Goal: Find specific page/section: Find specific page/section

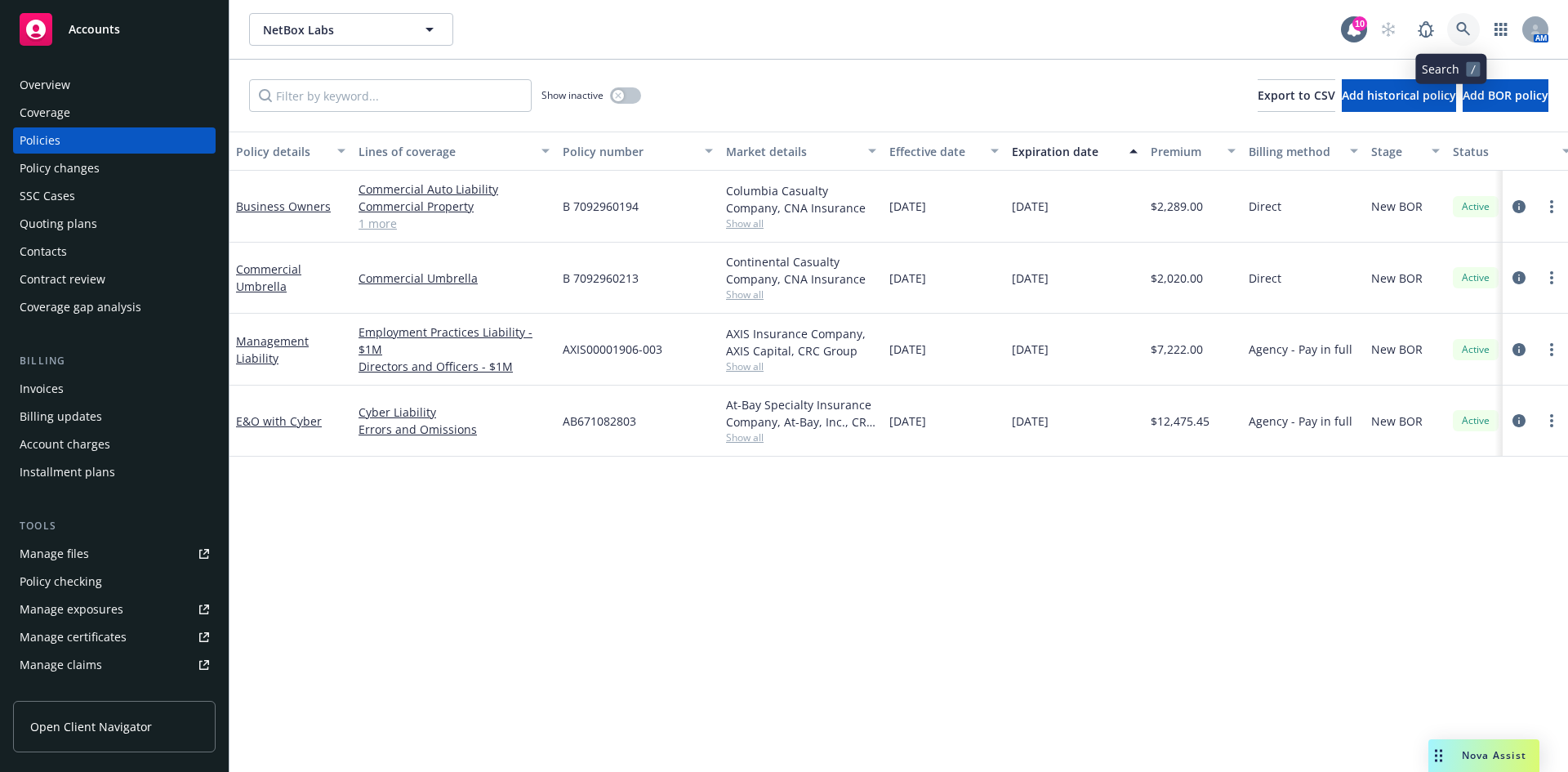
click at [1456, 26] on icon at bounding box center [1464, 30] width 15 height 15
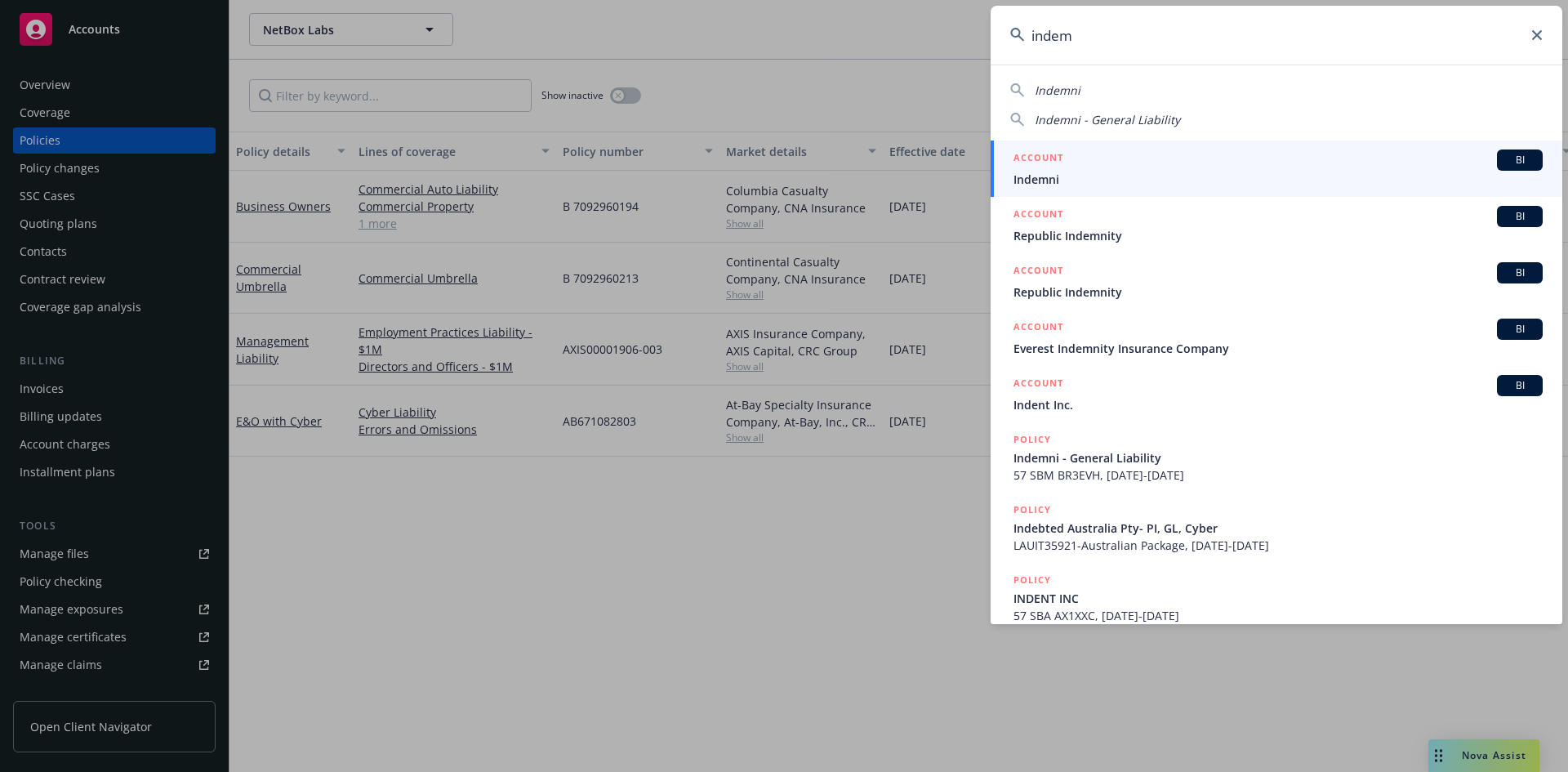
type input "indem"
click at [1334, 162] on div "ACCOUNT BI" at bounding box center [1278, 161] width 529 height 22
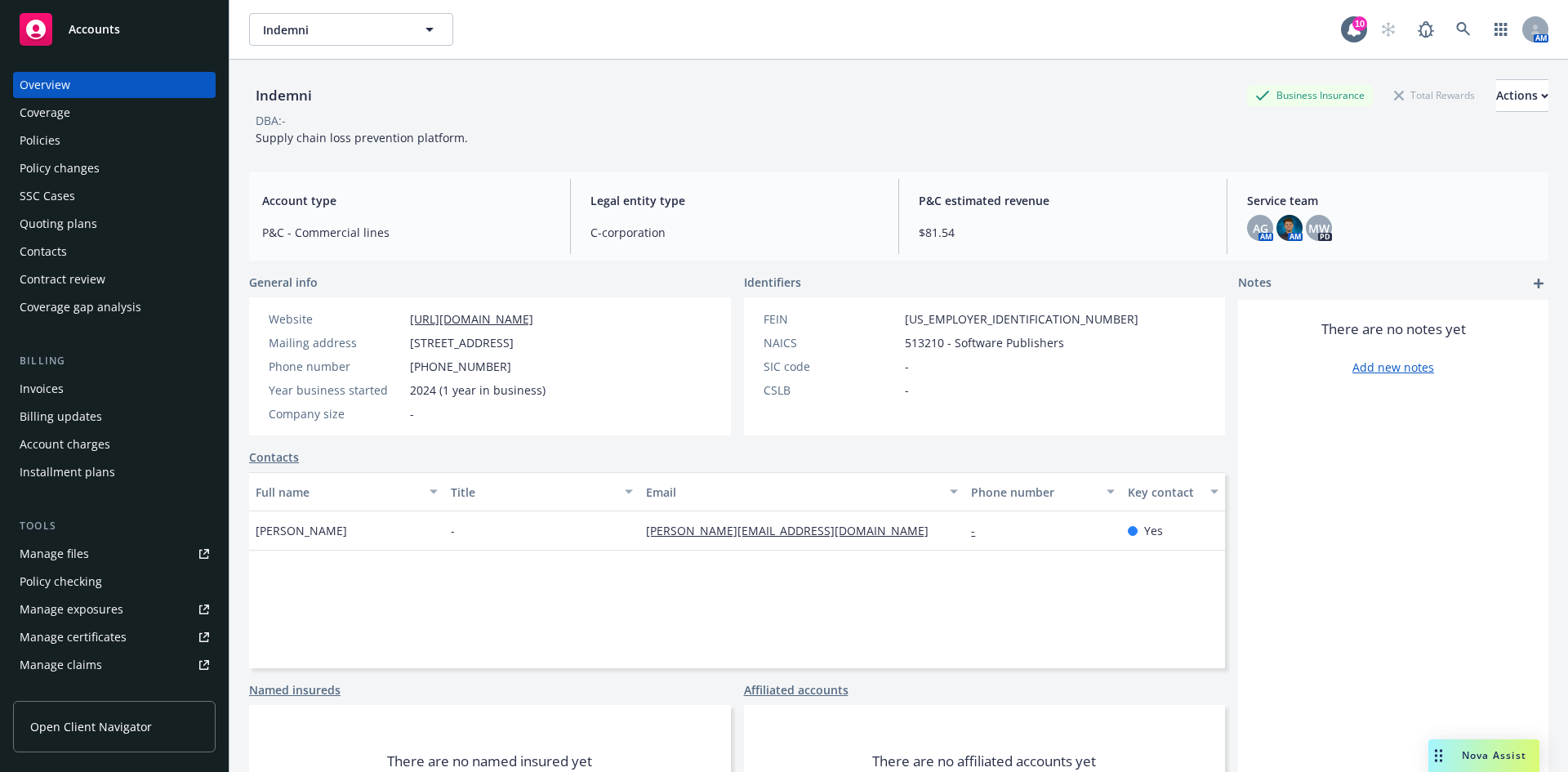
click at [66, 143] on div "Policies" at bounding box center [114, 141] width 189 height 26
